Goal: Information Seeking & Learning: Understand process/instructions

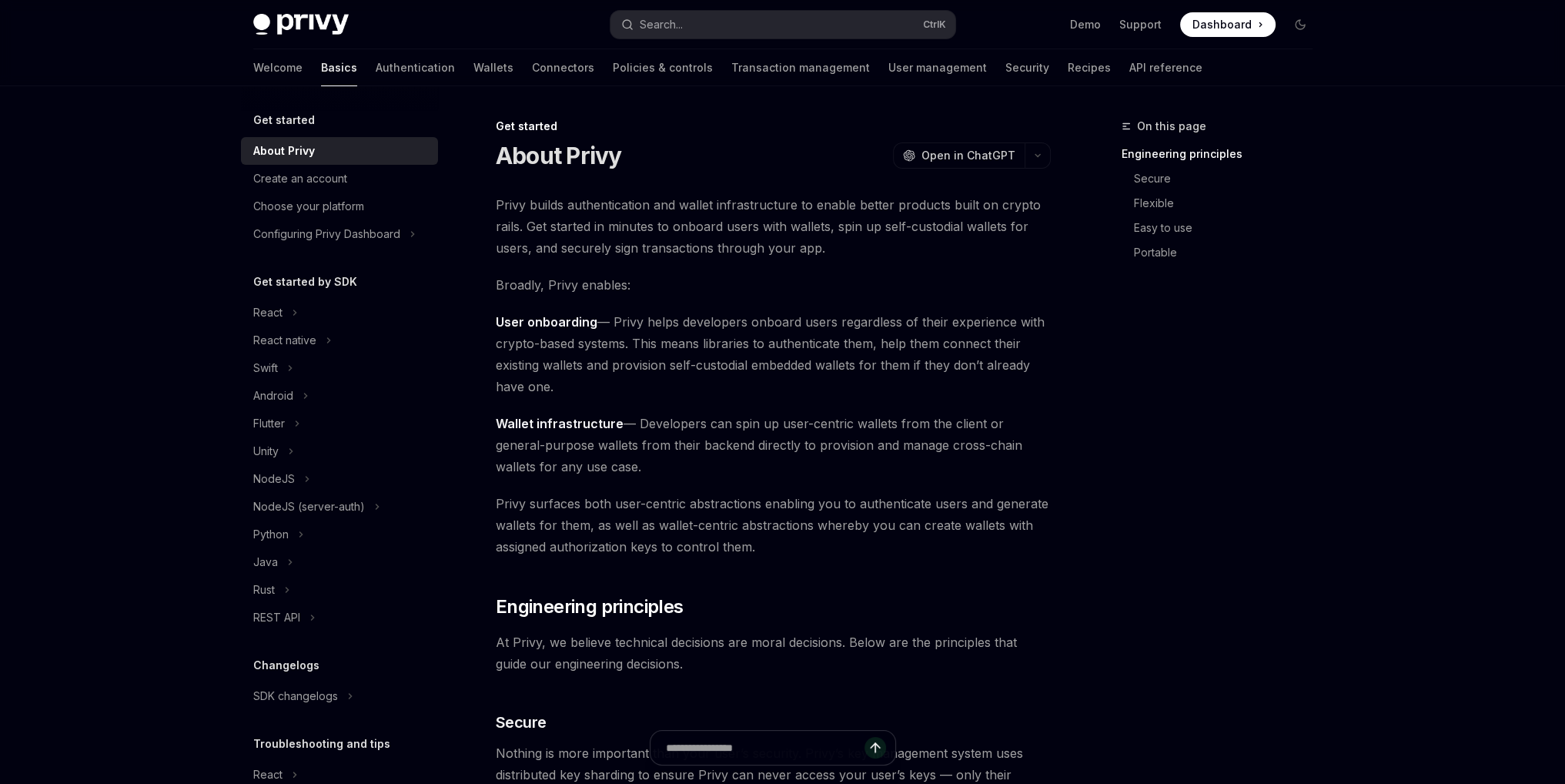
click at [266, 311] on div "React" at bounding box center [268, 312] width 29 height 18
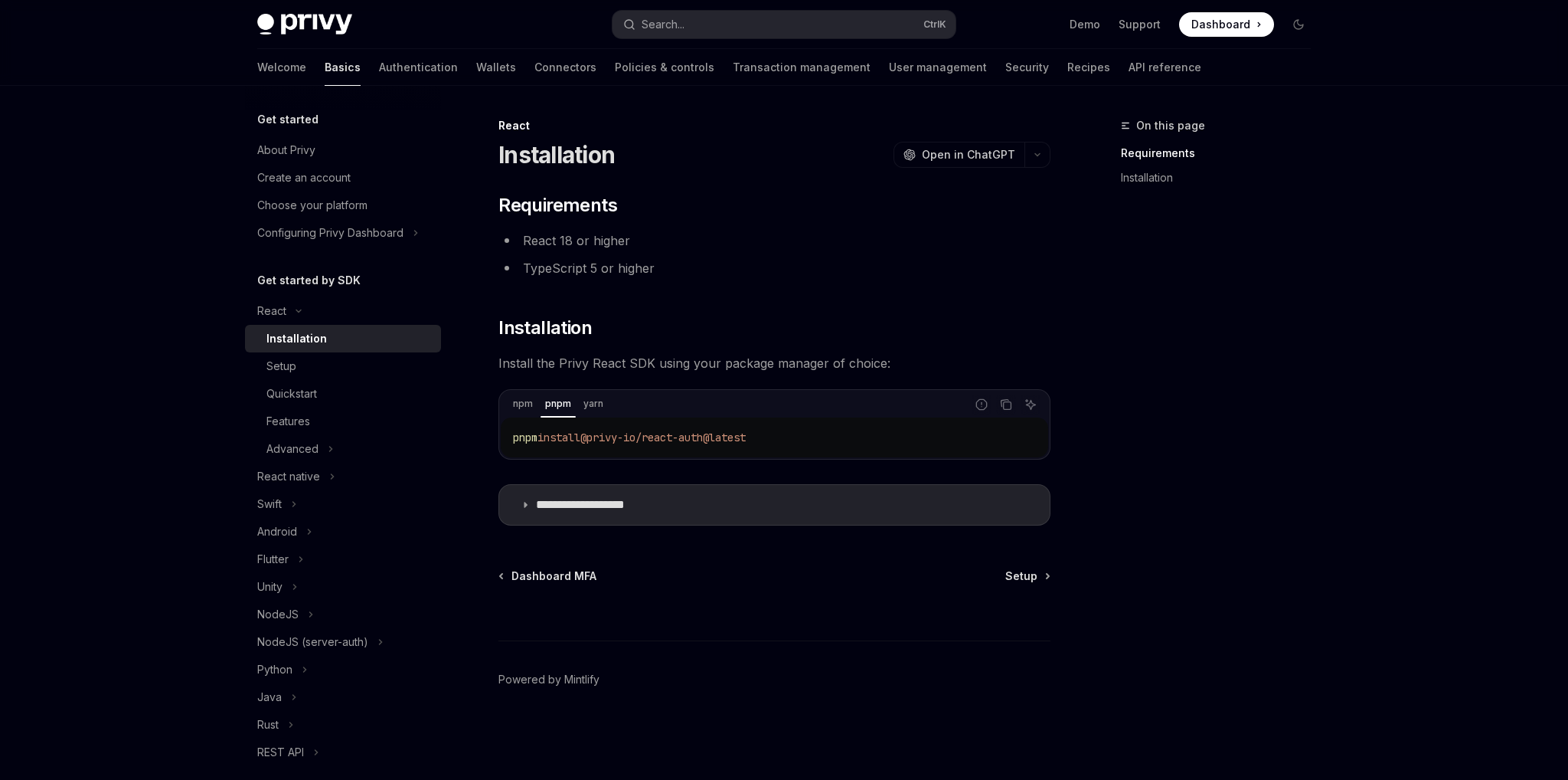
drag, startPoint x: 639, startPoint y: 442, endPoint x: 548, endPoint y: 440, distance: 91.0
click at [548, 440] on code "pnpm install @privy-io/react-auth@latest" at bounding box center [774, 437] width 523 height 18
click at [548, 440] on span "install" at bounding box center [559, 437] width 43 height 14
click at [647, 216] on h2 "​ Requirements" at bounding box center [774, 206] width 552 height 25
drag, startPoint x: 564, startPoint y: 445, endPoint x: 891, endPoint y: 443, distance: 327.0
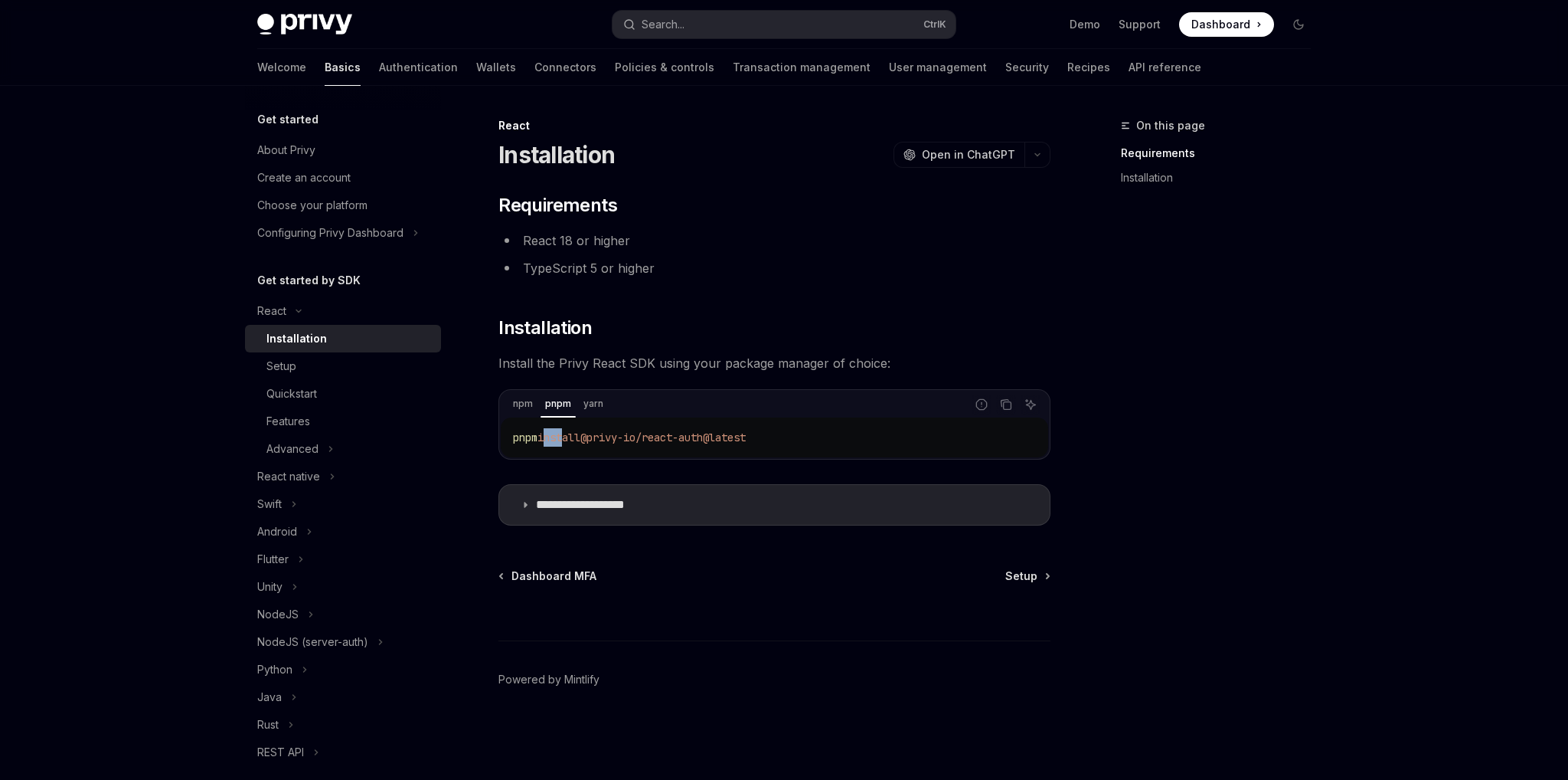
click at [891, 443] on code "pnpm install @privy-io/react-auth@latest" at bounding box center [774, 437] width 523 height 18
click at [885, 270] on li "TypeScript 5 or higher" at bounding box center [774, 268] width 552 height 22
click at [281, 366] on div "Setup" at bounding box center [282, 366] width 30 height 18
type textarea "*"
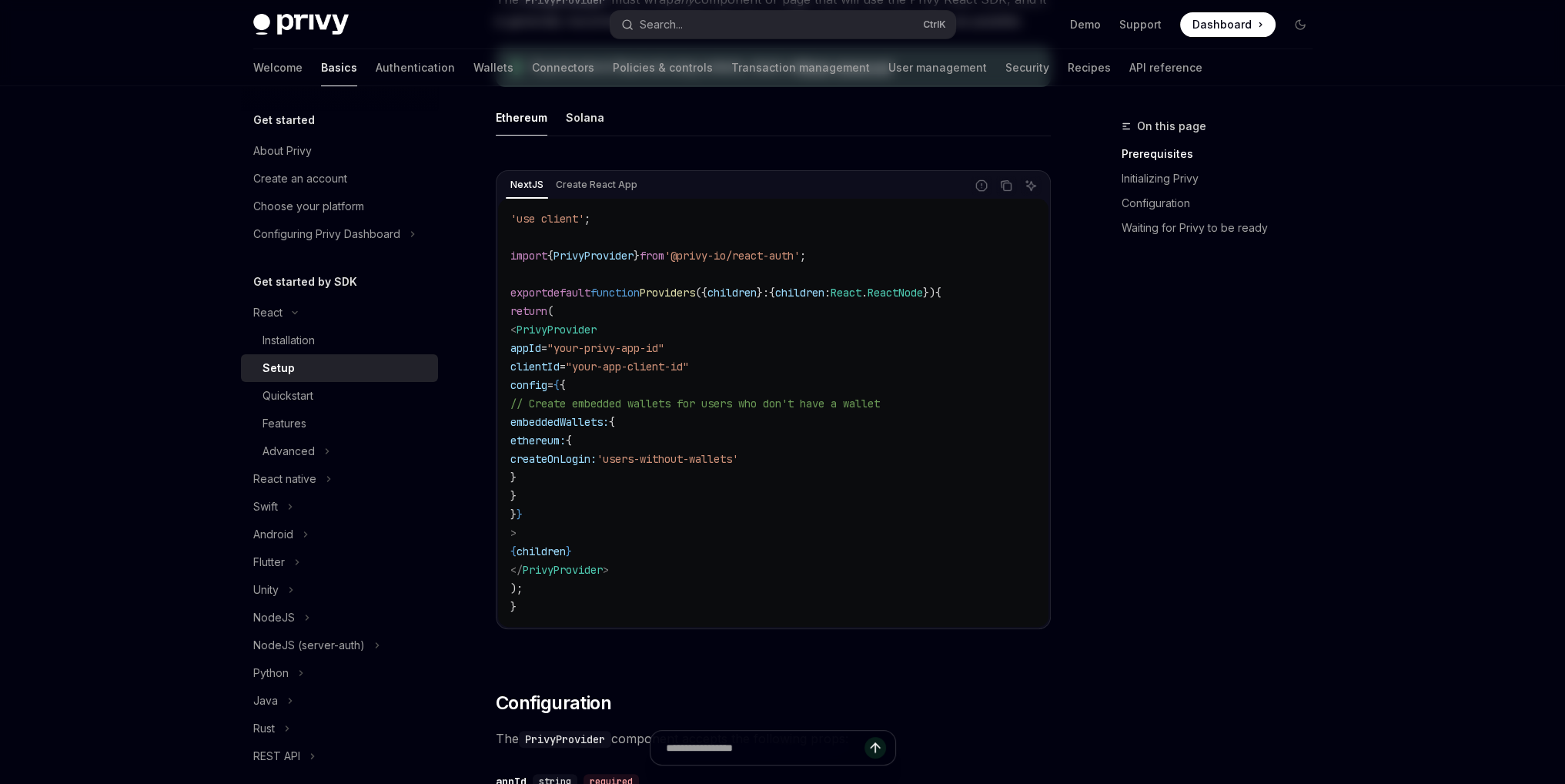
scroll to position [462, 0]
